Goal: Information Seeking & Learning: Learn about a topic

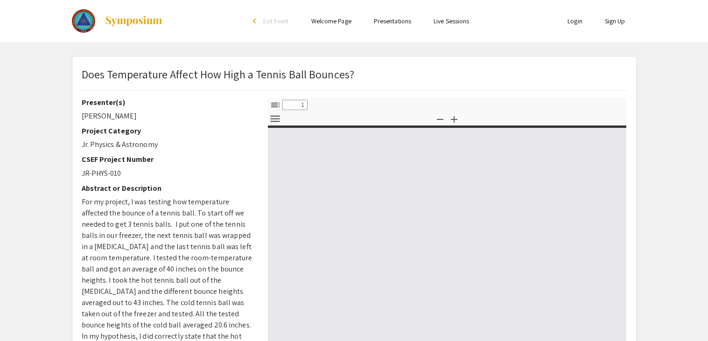
select select "custom"
type input "0"
select select "custom"
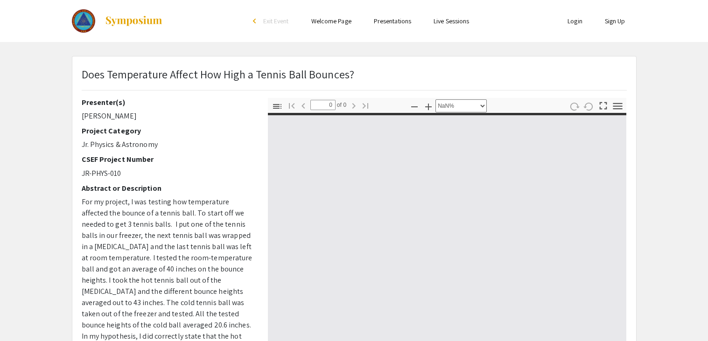
type input "1"
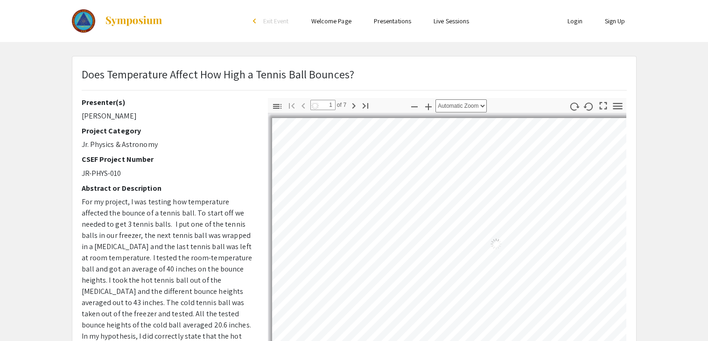
select select "auto"
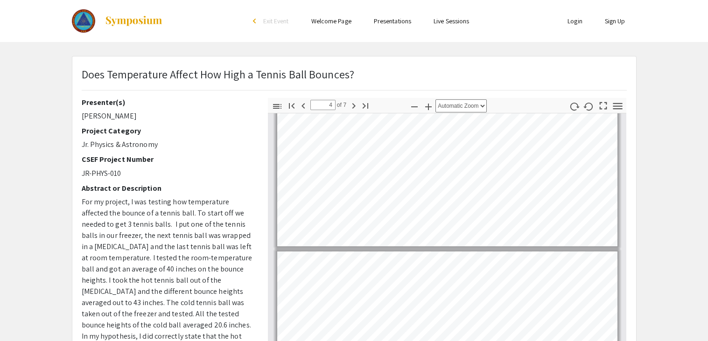
type input "5"
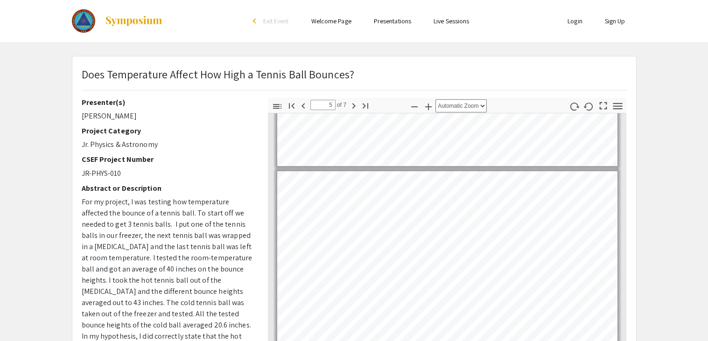
scroll to position [760, 0]
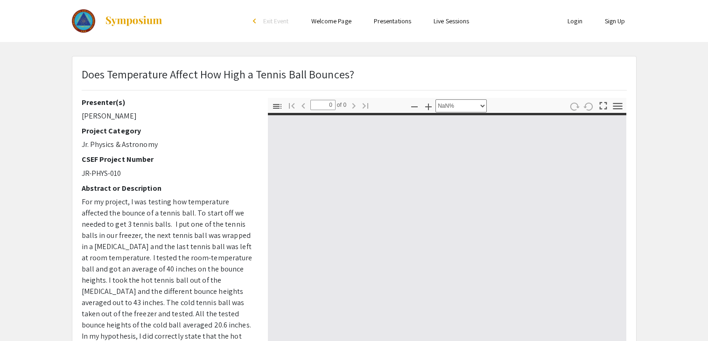
select select "auto"
type input "1"
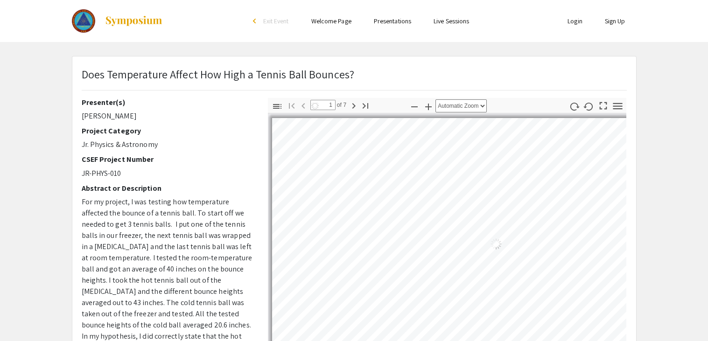
select select "auto"
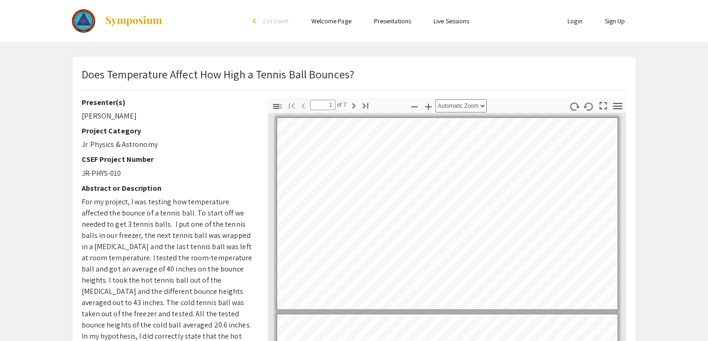
scroll to position [1, 0]
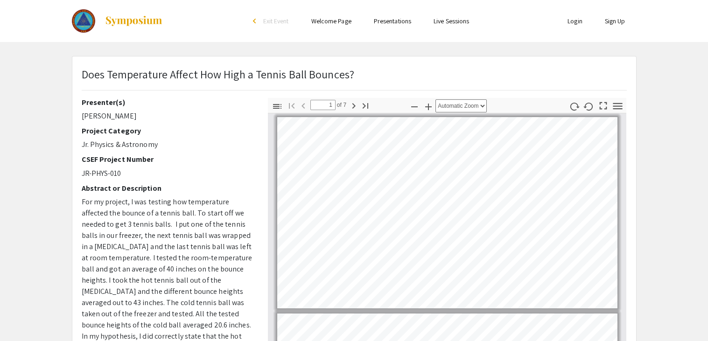
click at [43, 132] on app-presentation "Does Temperature Affect How High a Tennis Ball Bounces? Presenter(s) [PERSON_NA…" at bounding box center [354, 292] width 708 height 472
